Goal: Information Seeking & Learning: Check status

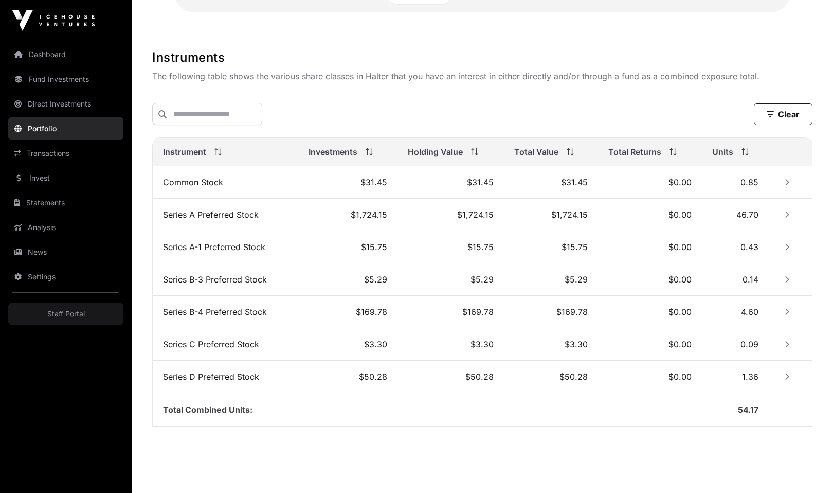
scroll to position [296, 0]
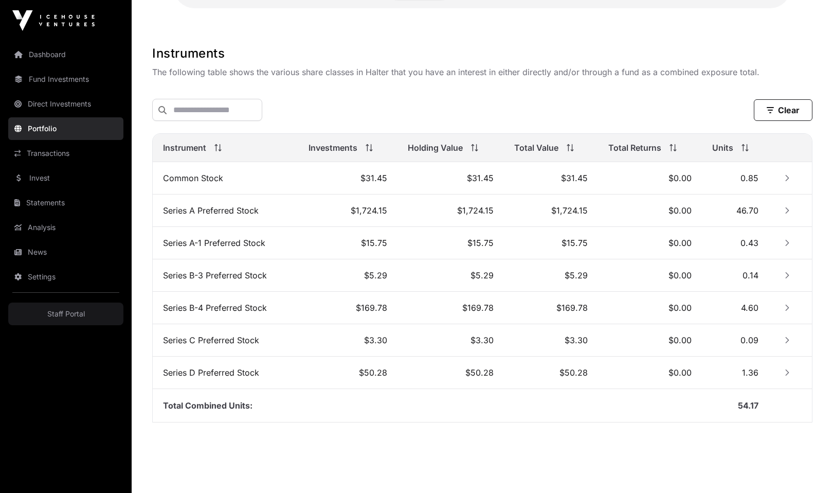
click at [784, 215] on button "Row Collapsed" at bounding box center [787, 210] width 16 height 16
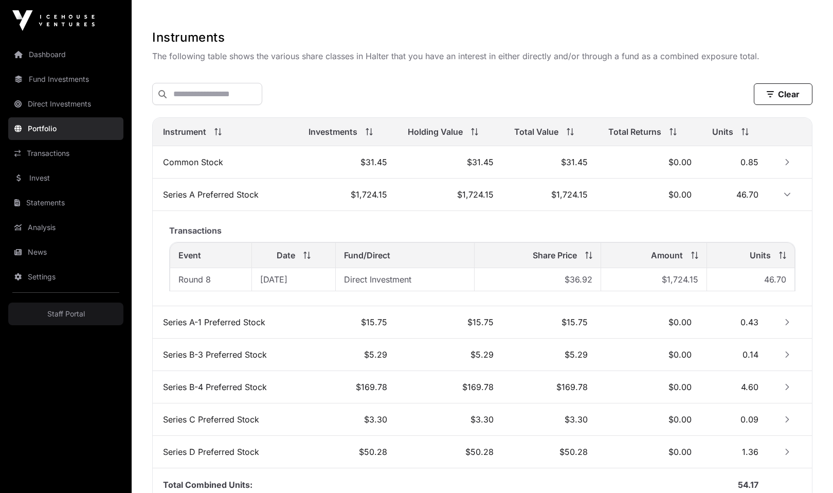
scroll to position [320, 0]
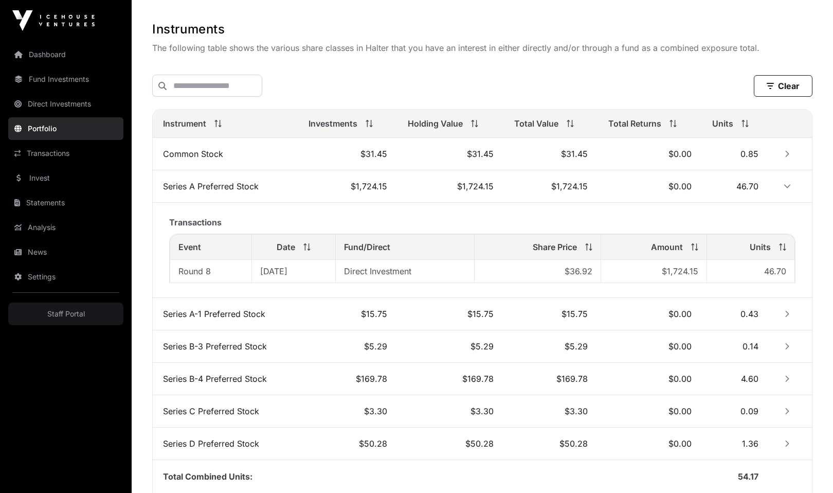
click at [789, 187] on icon "Row Expanded" at bounding box center [787, 186] width 7 height 7
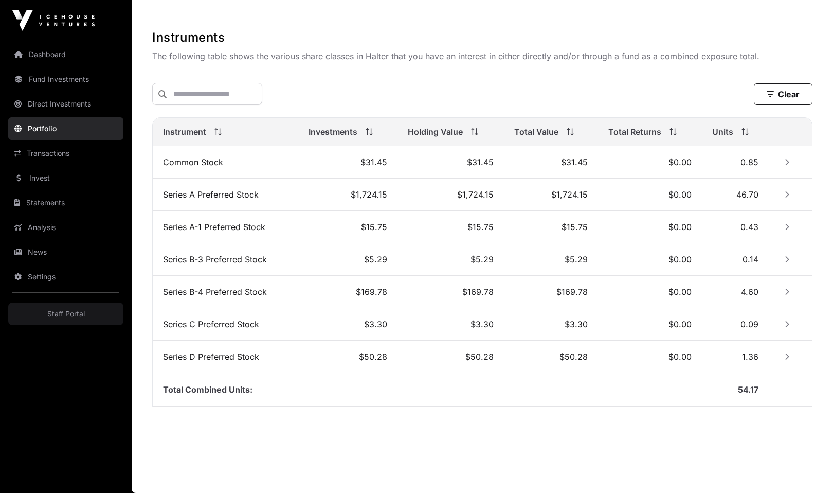
click at [789, 187] on button "Row Collapsed" at bounding box center [787, 194] width 16 height 16
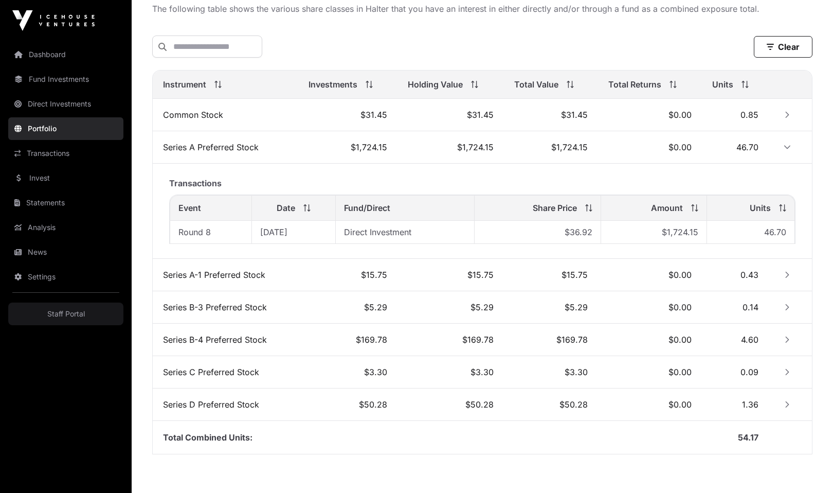
scroll to position [353, 0]
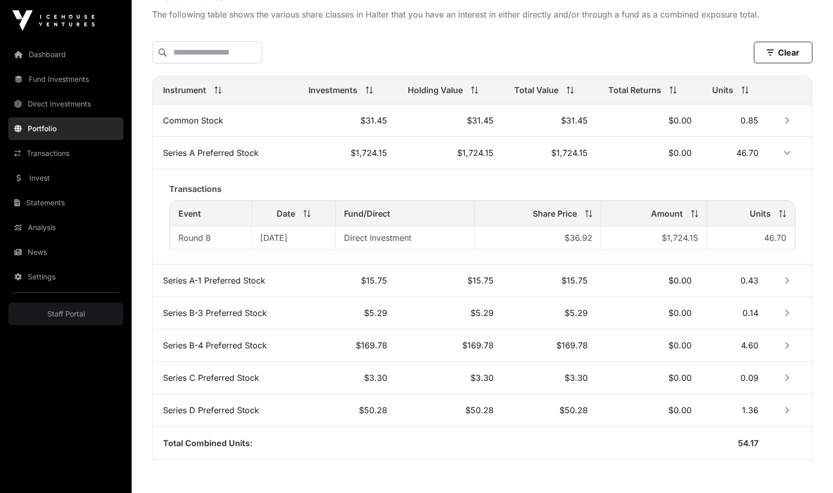
click at [784, 152] on icon "Row Expanded" at bounding box center [787, 153] width 6 height 4
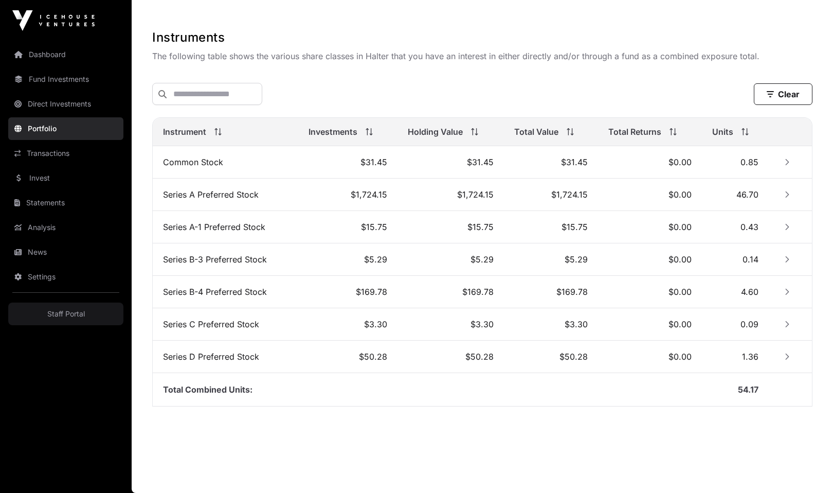
click at [787, 160] on icon "Row Collapsed" at bounding box center [787, 162] width 4 height 6
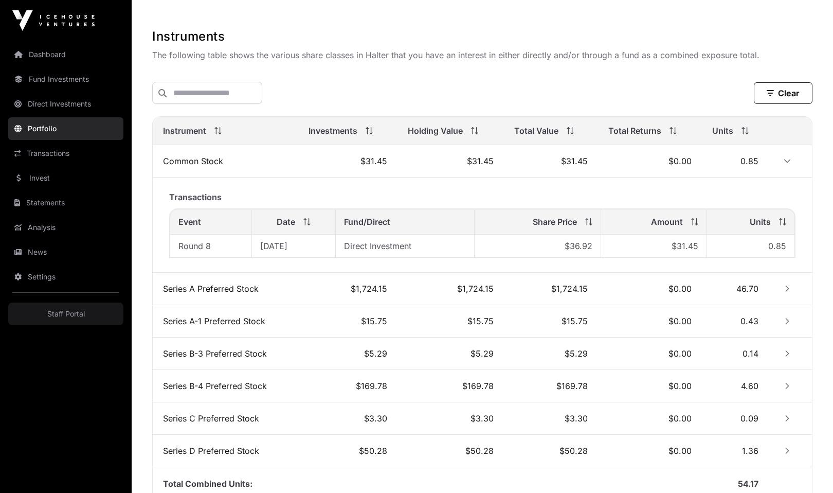
click at [787, 160] on icon "Row Expanded" at bounding box center [787, 160] width 7 height 7
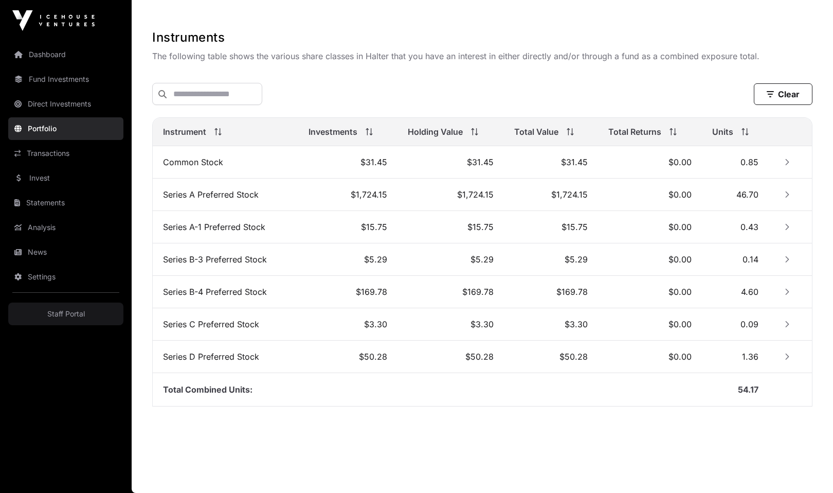
click at [787, 160] on icon "Row Collapsed" at bounding box center [787, 162] width 4 height 6
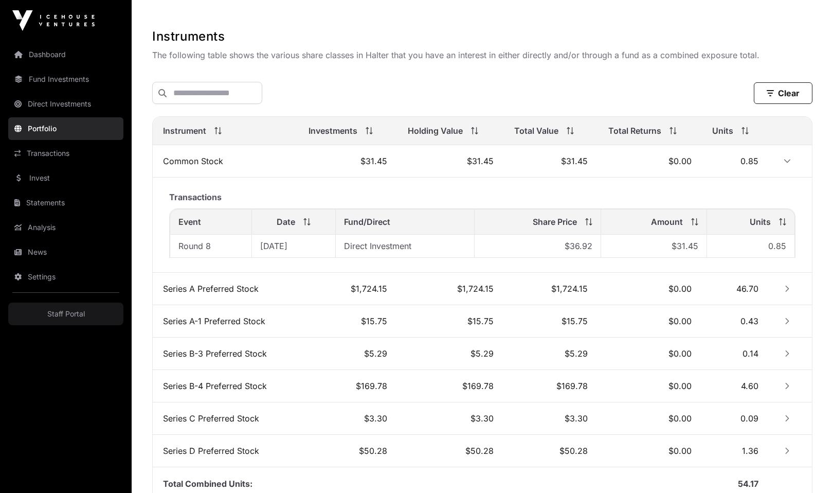
click at [779, 292] on td at bounding box center [790, 289] width 43 height 32
click at [788, 289] on icon "Row Collapsed" at bounding box center [787, 288] width 4 height 6
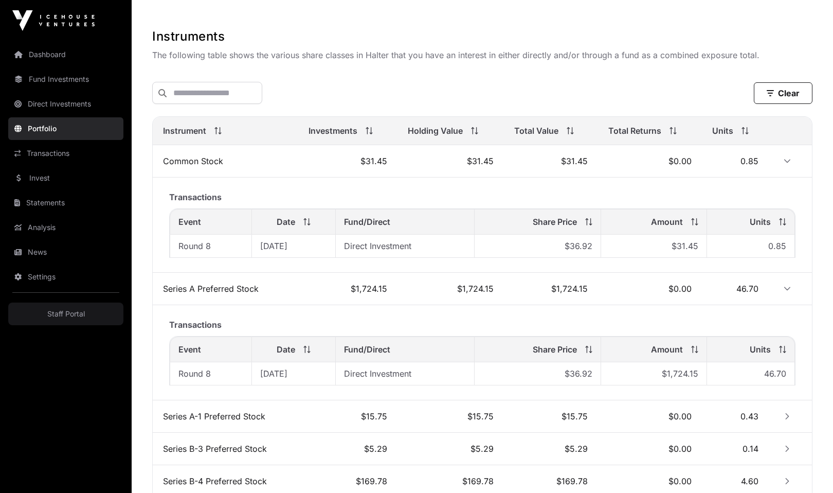
click at [788, 289] on icon "Row Expanded" at bounding box center [787, 289] width 6 height 4
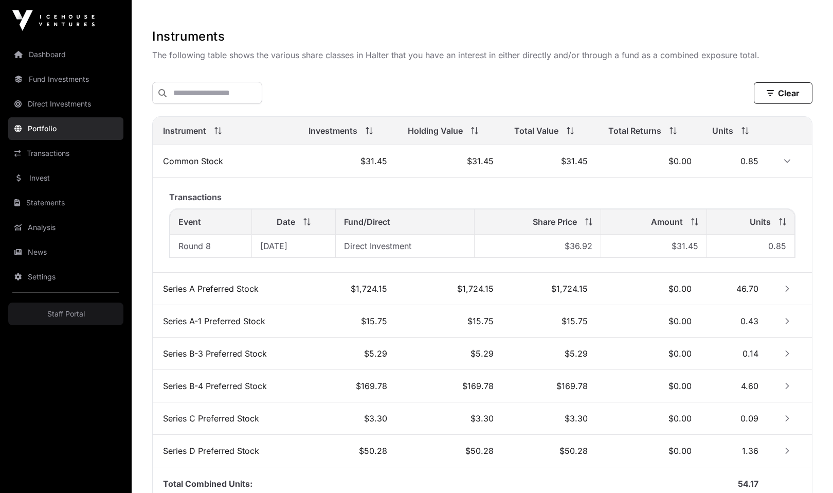
click at [784, 329] on td at bounding box center [790, 321] width 43 height 32
click at [787, 323] on icon "Row Collapsed" at bounding box center [787, 321] width 4 height 6
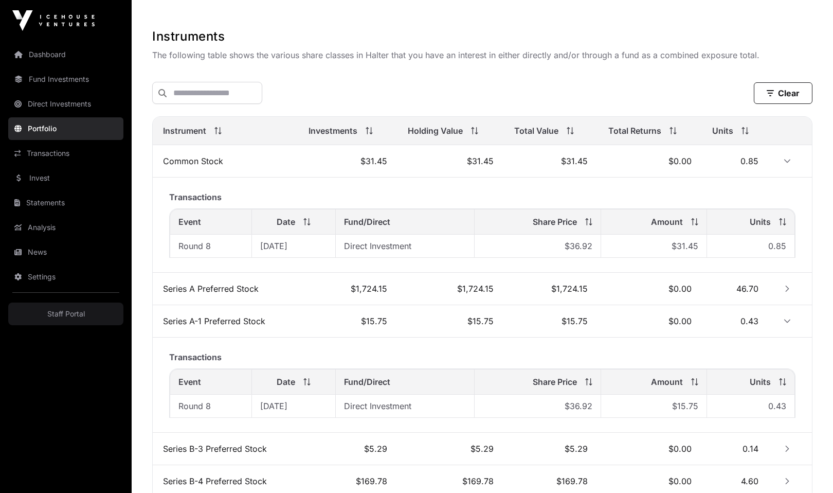
click at [787, 323] on icon "Row Expanded" at bounding box center [787, 320] width 7 height 7
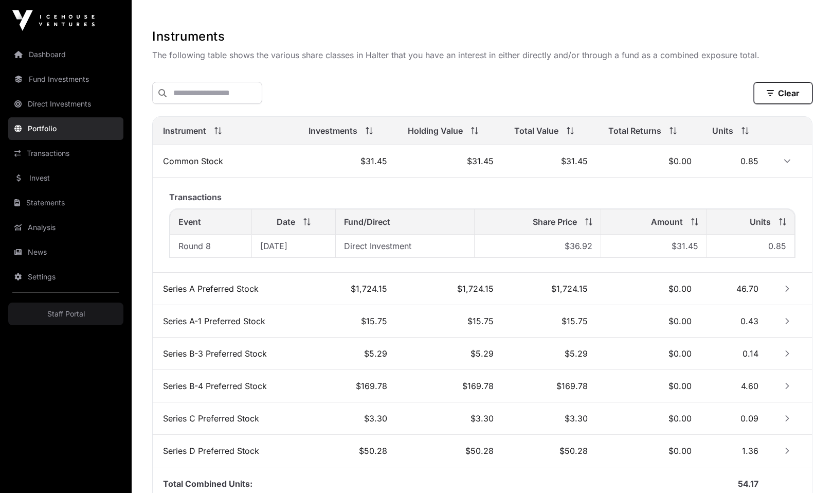
click at [781, 91] on button "Clear" at bounding box center [783, 93] width 59 height 22
click at [764, 86] on button "Clear" at bounding box center [783, 93] width 59 height 22
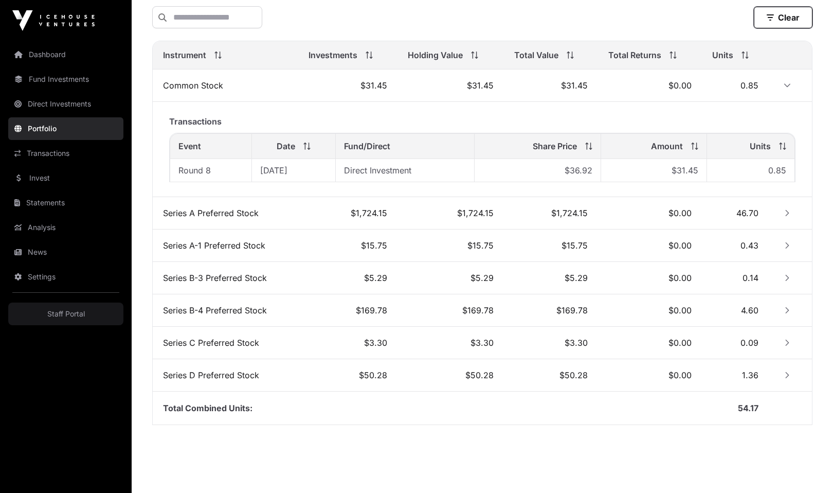
scroll to position [407, 0]
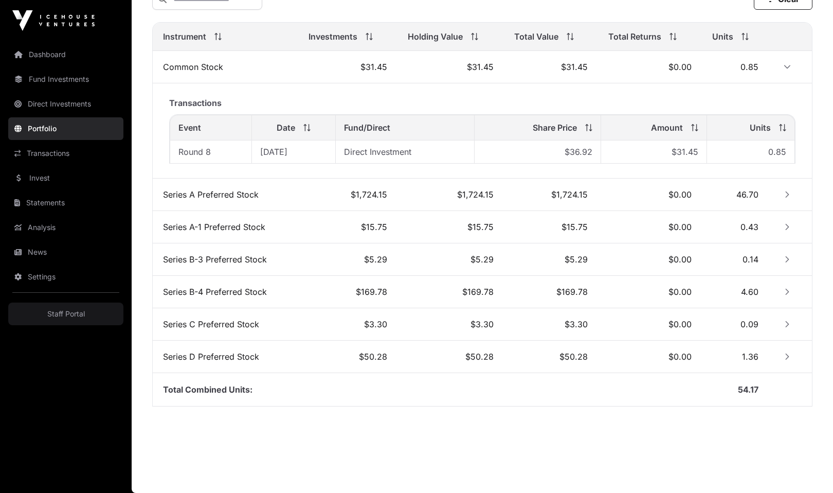
click at [720, 189] on td "46.70" at bounding box center [735, 194] width 67 height 32
click at [788, 196] on icon "Row Collapsed" at bounding box center [787, 194] width 7 height 7
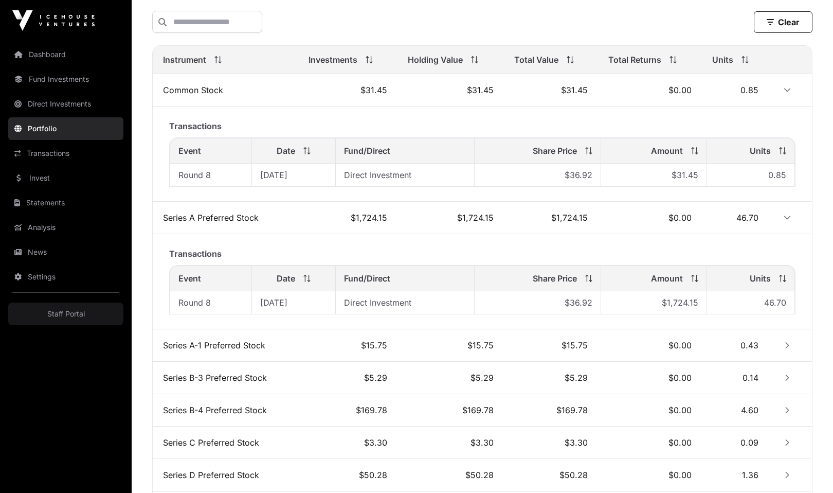
scroll to position [357, 0]
